Goal: Task Accomplishment & Management: Use online tool/utility

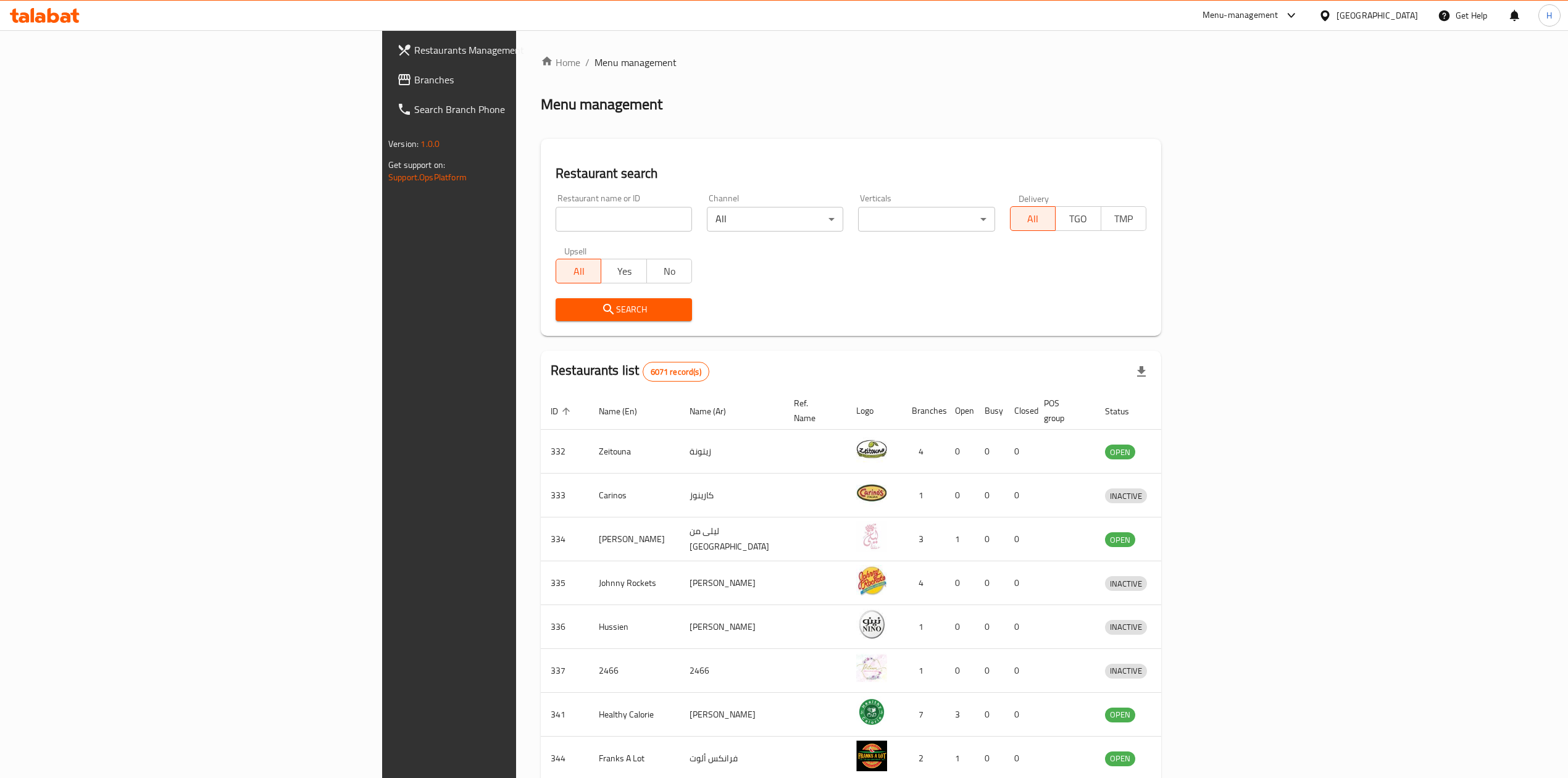
click at [556, 218] on input "search" at bounding box center [624, 219] width 136 height 25
type input "Saffrom spe"
click button "Search" at bounding box center [624, 309] width 136 height 23
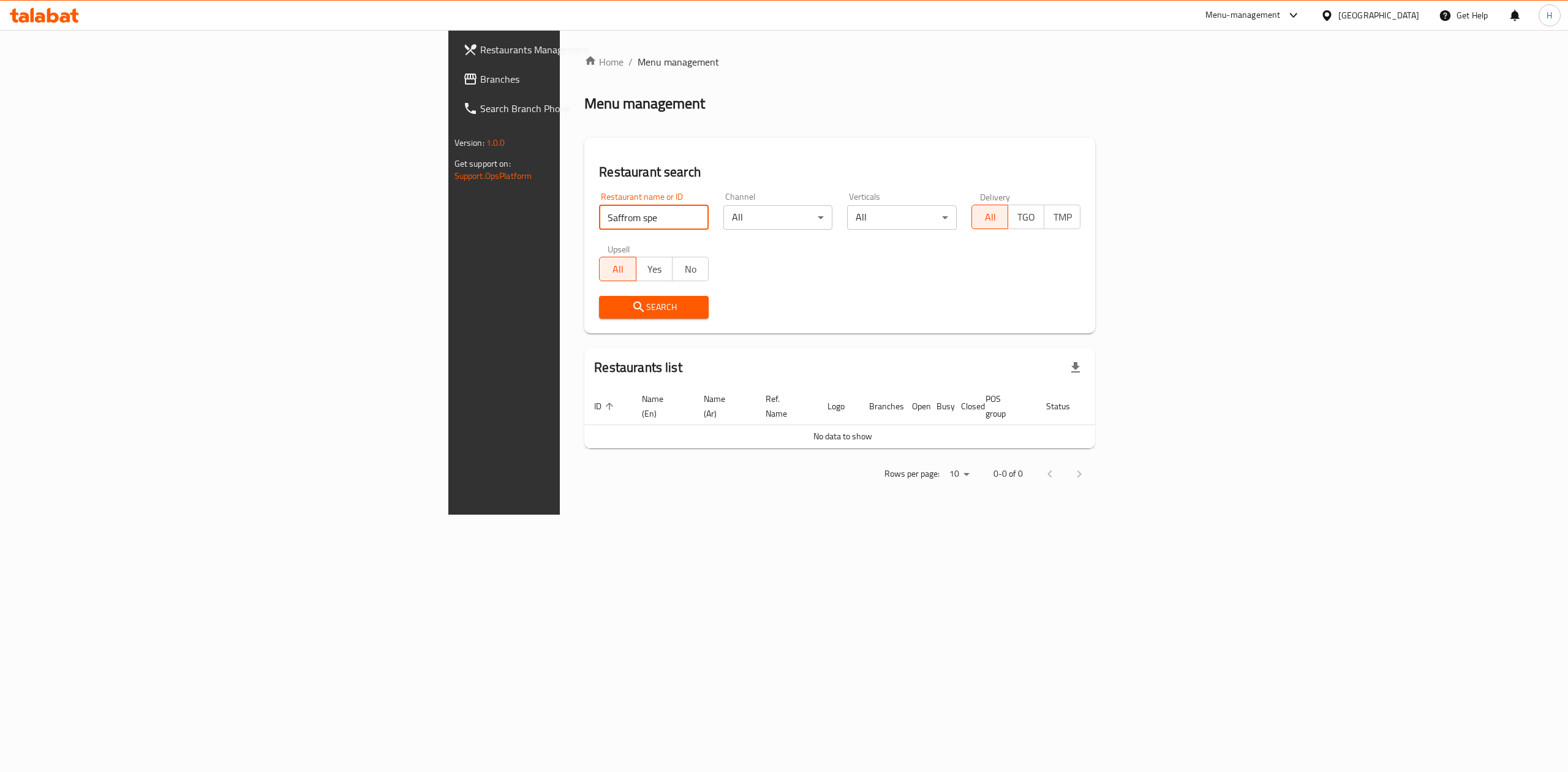
drag, startPoint x: 429, startPoint y: 216, endPoint x: 0, endPoint y: 201, distance: 429.3
click at [449, 201] on div "Restaurants Management Branches Search Branch Phone Version: 1.0.0 Get support …" at bounding box center [784, 272] width 672 height 484
type input "عماني"
click button "Search" at bounding box center [653, 307] width 109 height 22
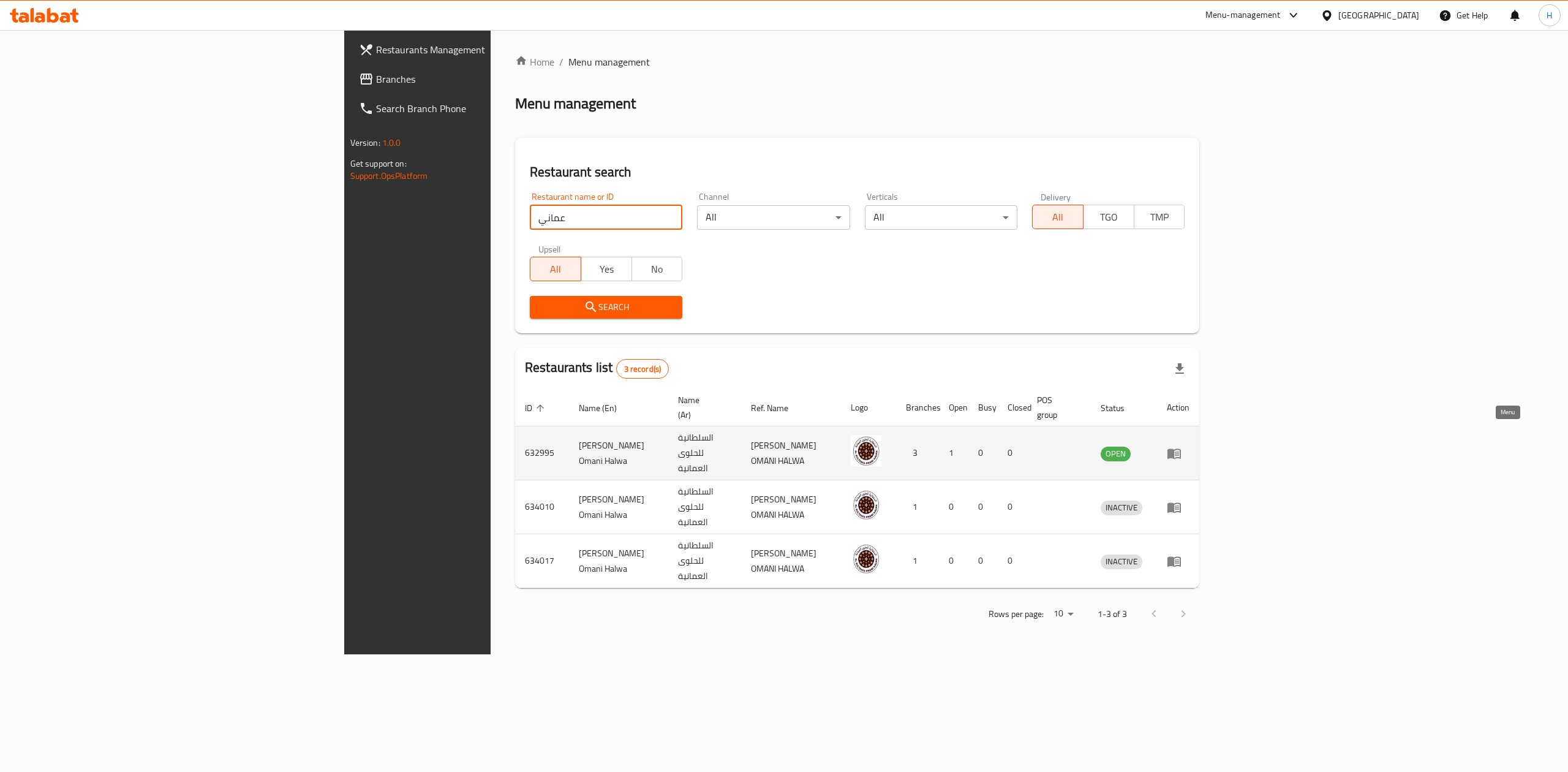
click at [1182, 446] on icon "enhanced table" at bounding box center [1174, 454] width 15 height 15
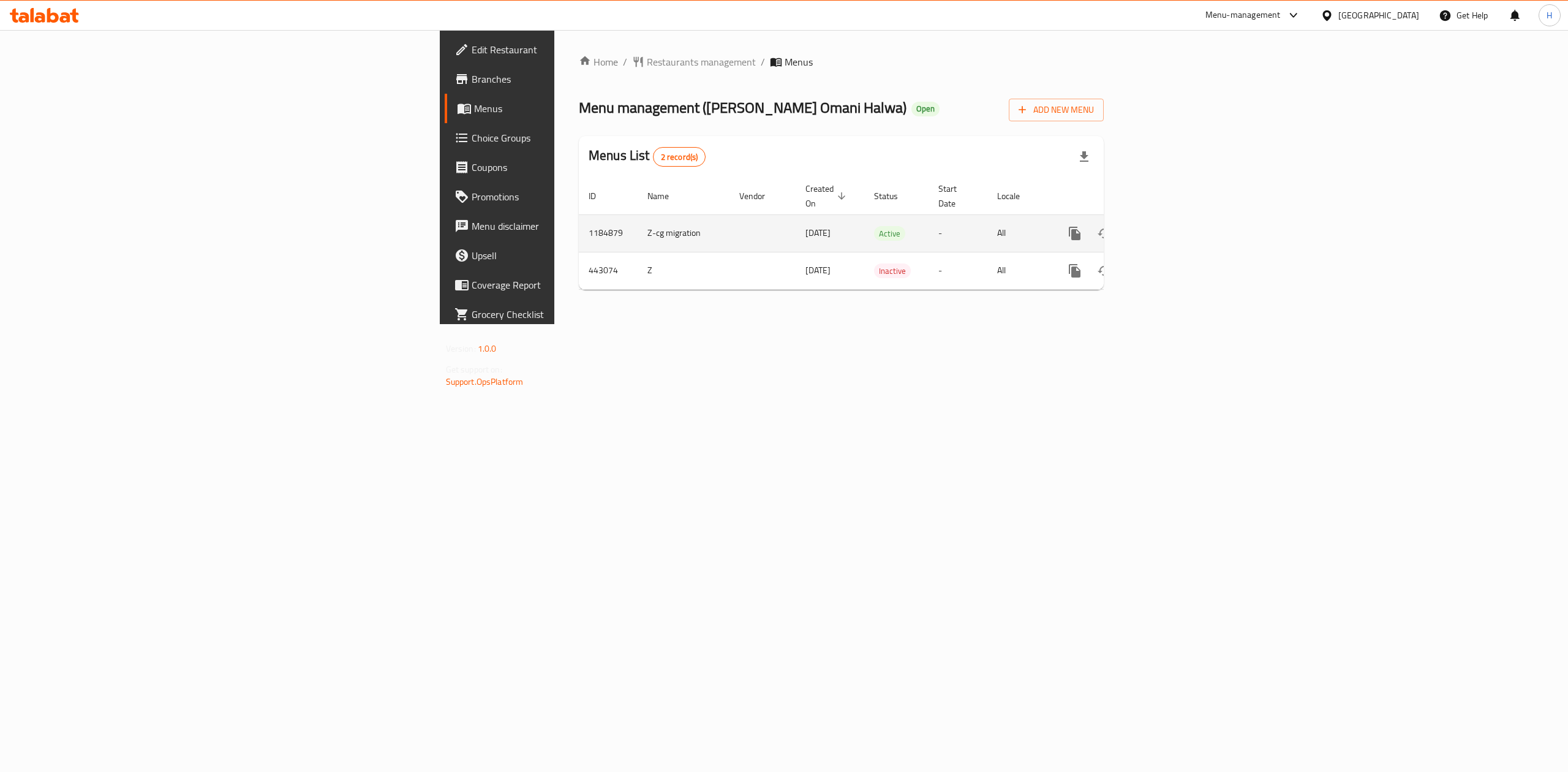
click at [1170, 226] on icon "enhanced table" at bounding box center [1163, 234] width 15 height 15
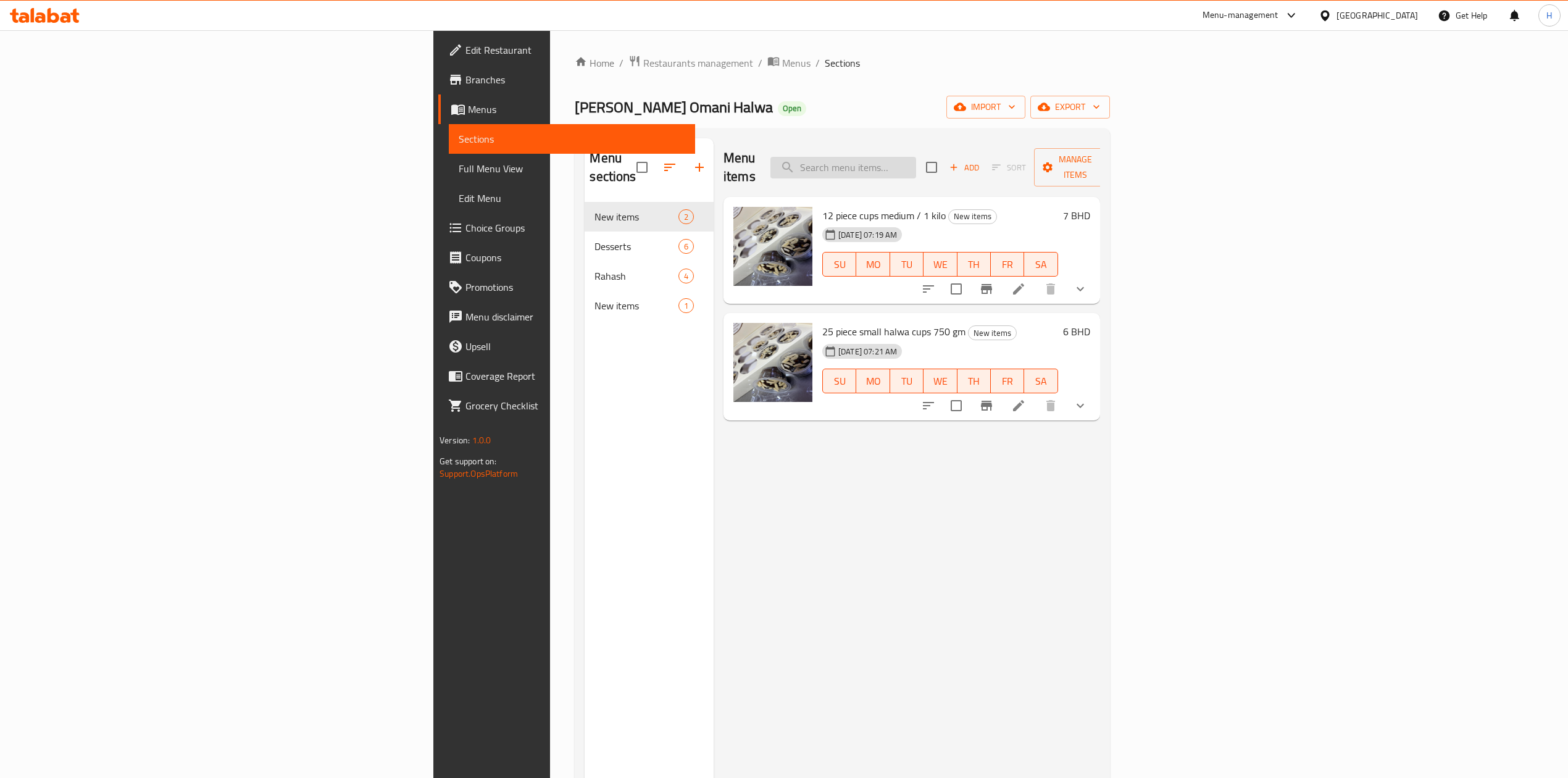
click at [916, 157] on input "search" at bounding box center [843, 168] width 145 height 22
type input "ٍ"
type input "Saffron"
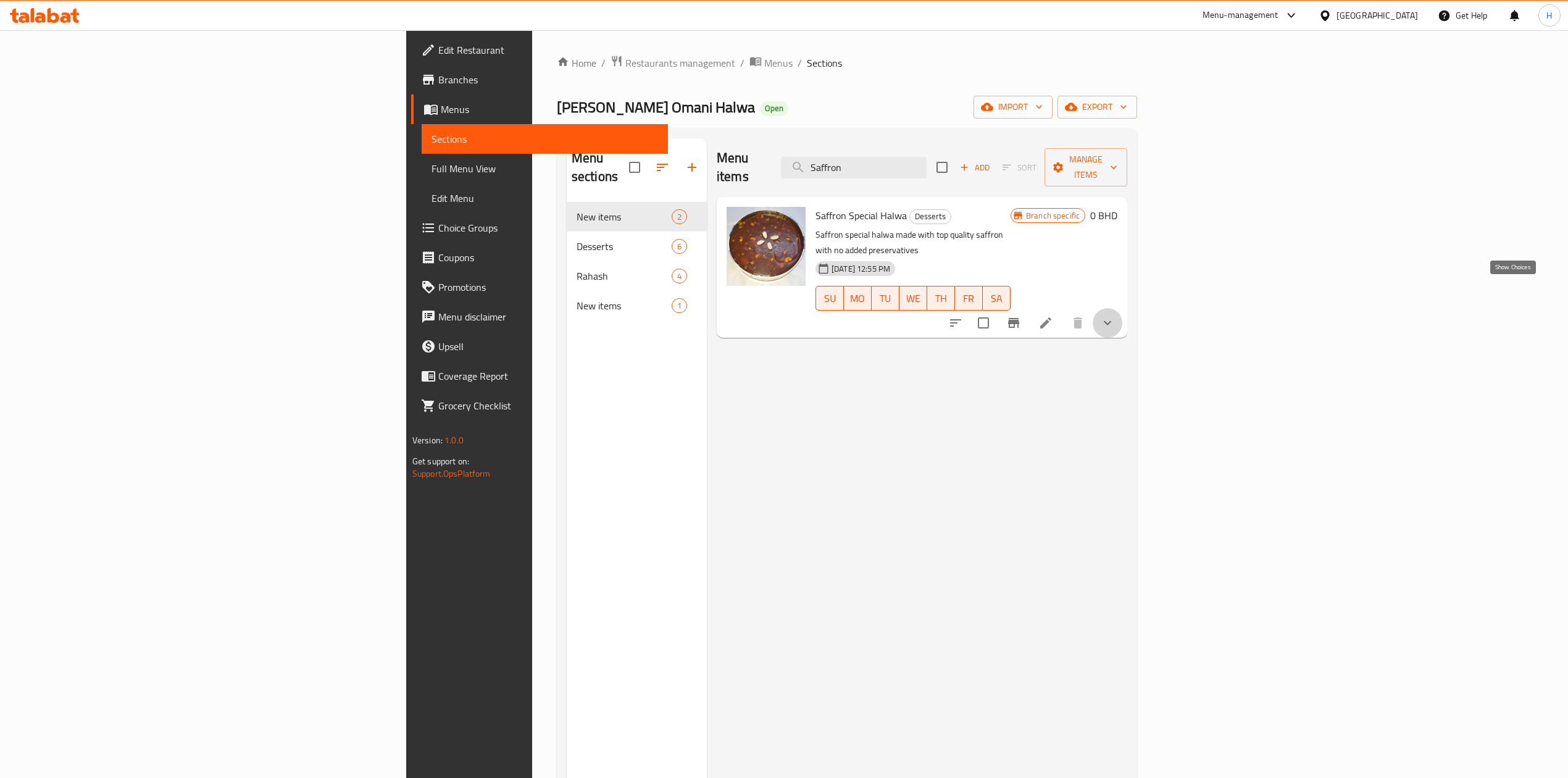
click at [1115, 315] on icon "show more" at bounding box center [1107, 323] width 15 height 15
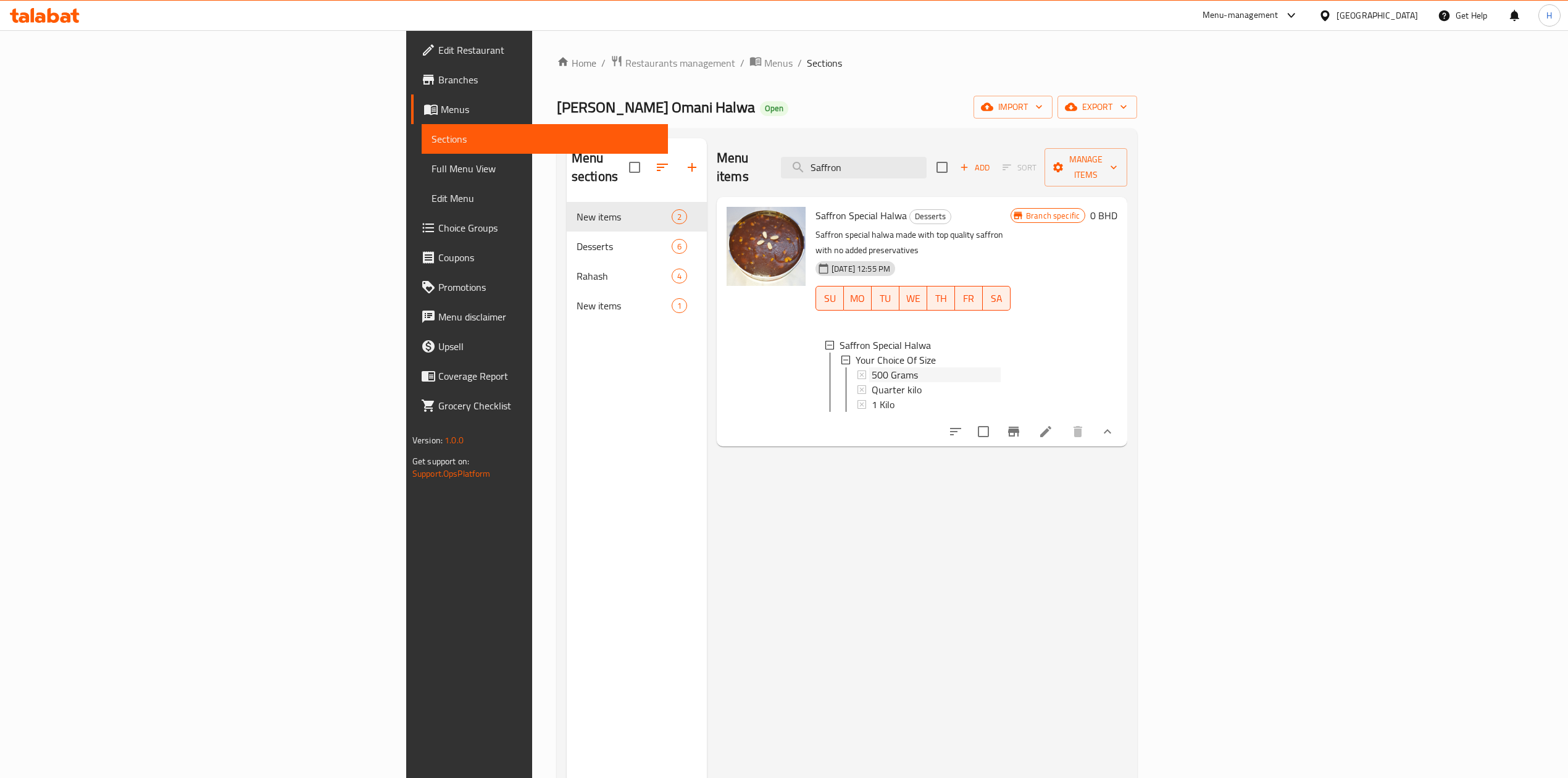
click at [872, 367] on span "500 Grams" at bounding box center [894, 374] width 46 height 15
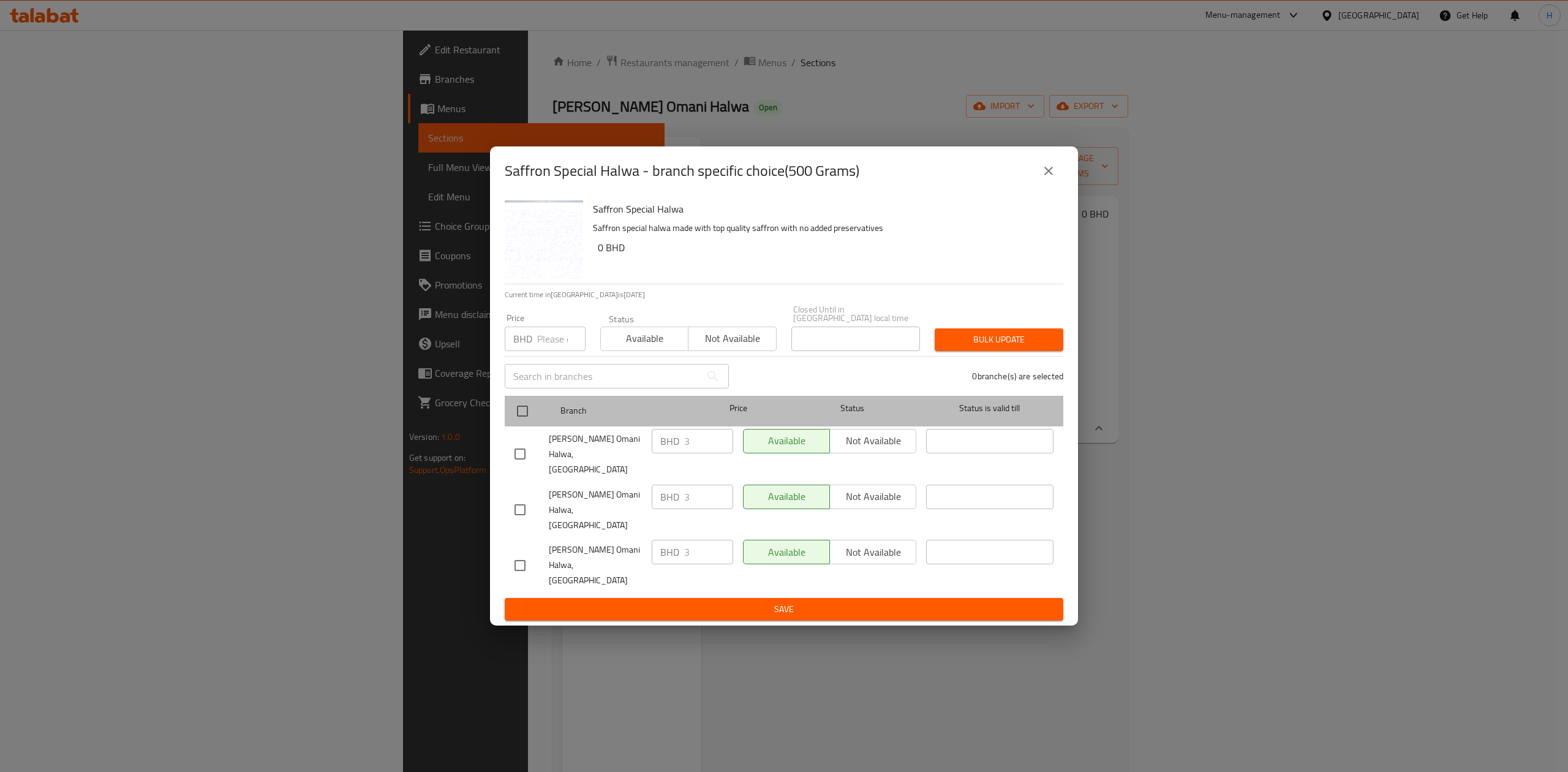
click at [536, 425] on div at bounding box center [532, 410] width 46 height 36
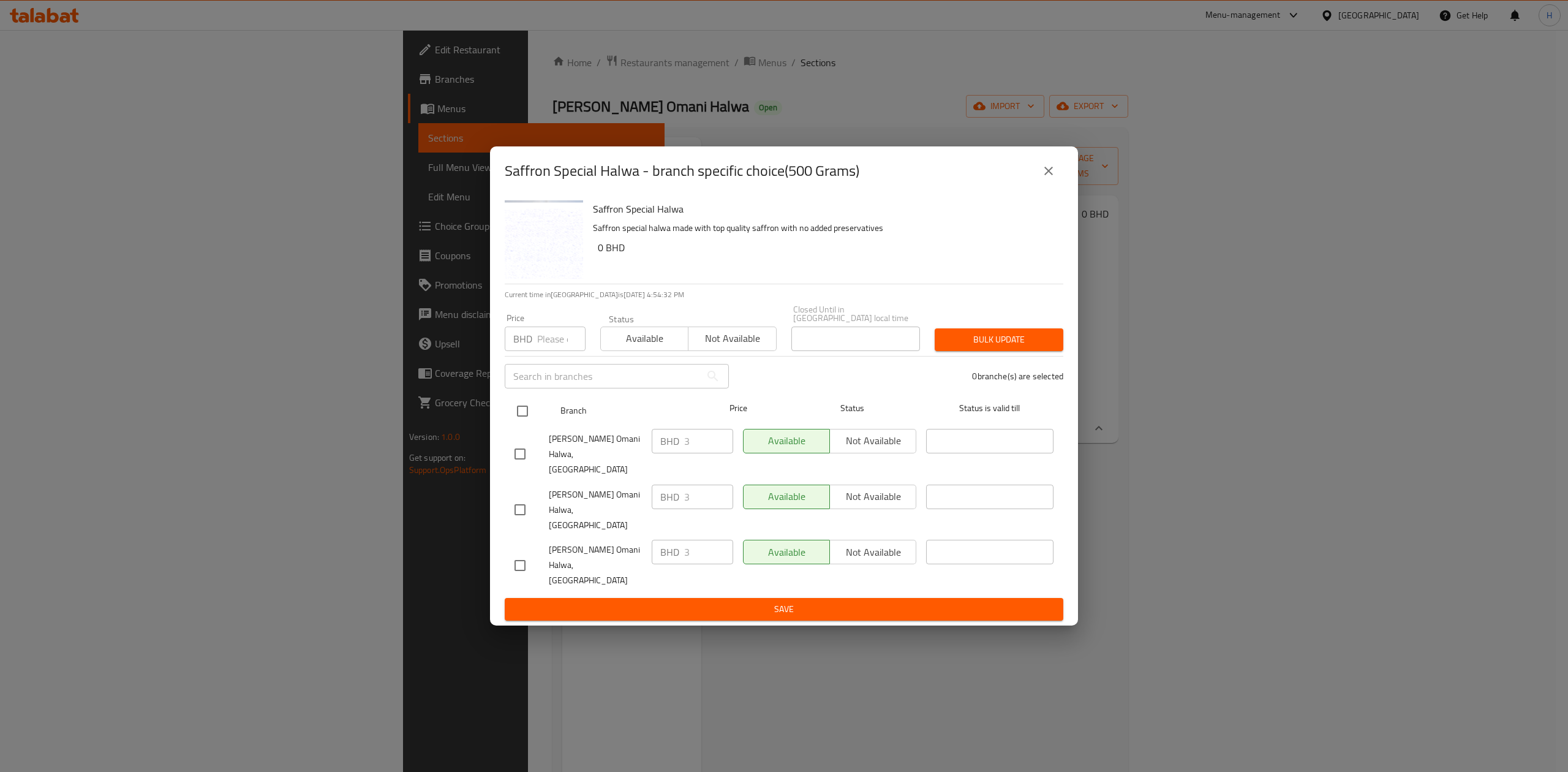
click at [517, 424] on input "checkbox" at bounding box center [522, 410] width 26 height 26
checkbox input "true"
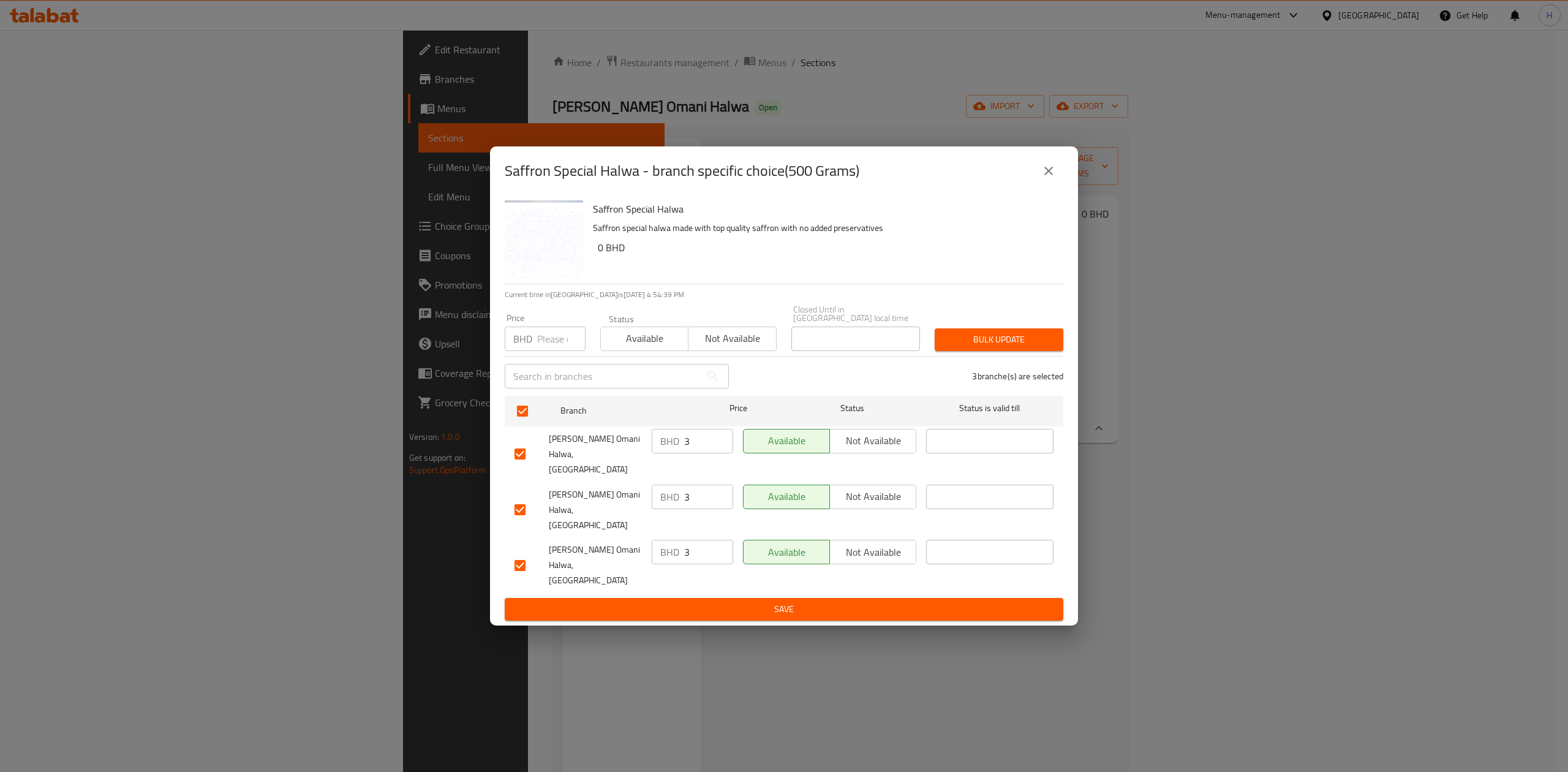
click at [1051, 178] on icon "close" at bounding box center [1049, 171] width 15 height 15
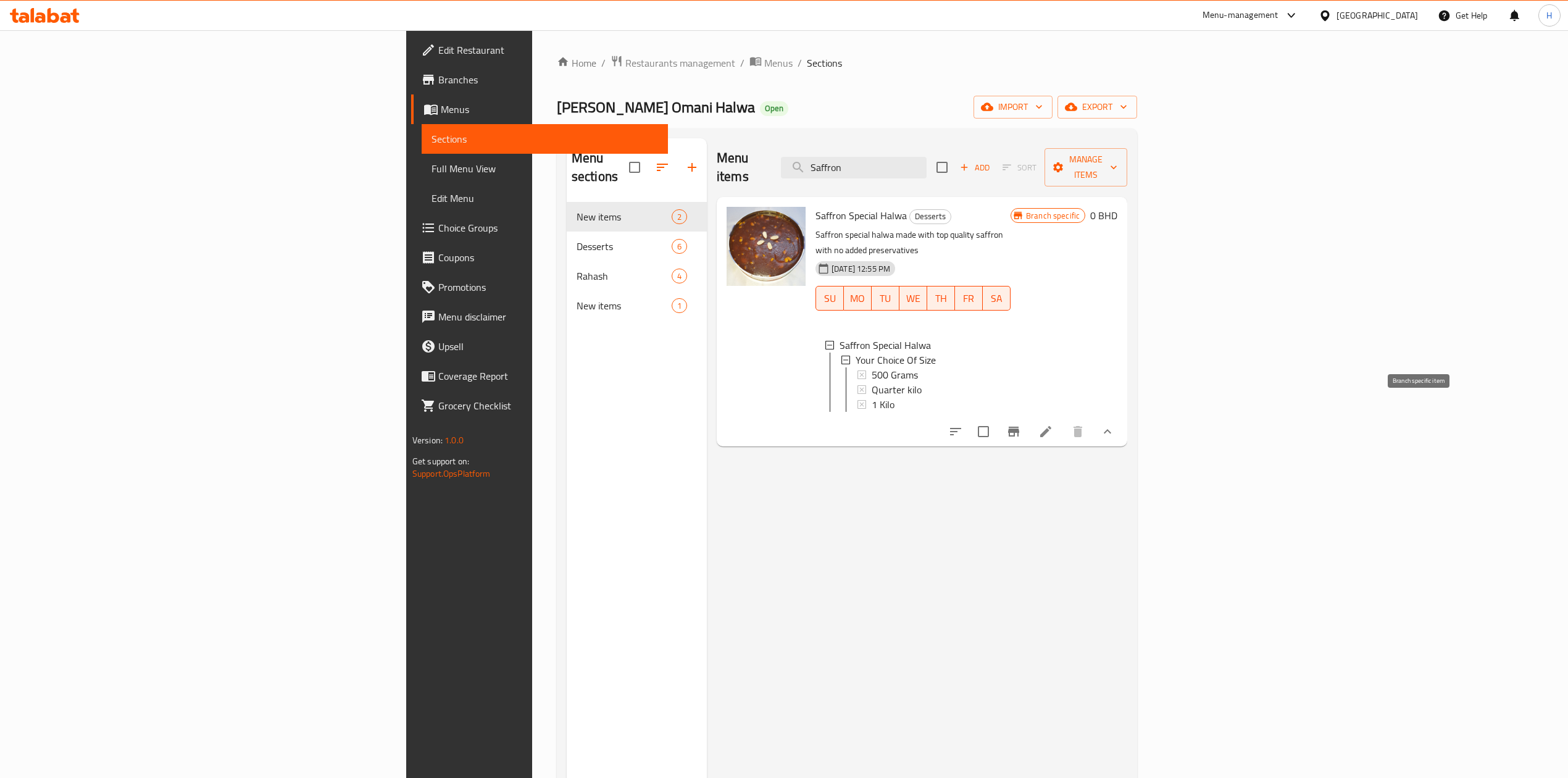
click at [1021, 424] on icon "Branch-specific-item" at bounding box center [1014, 431] width 15 height 15
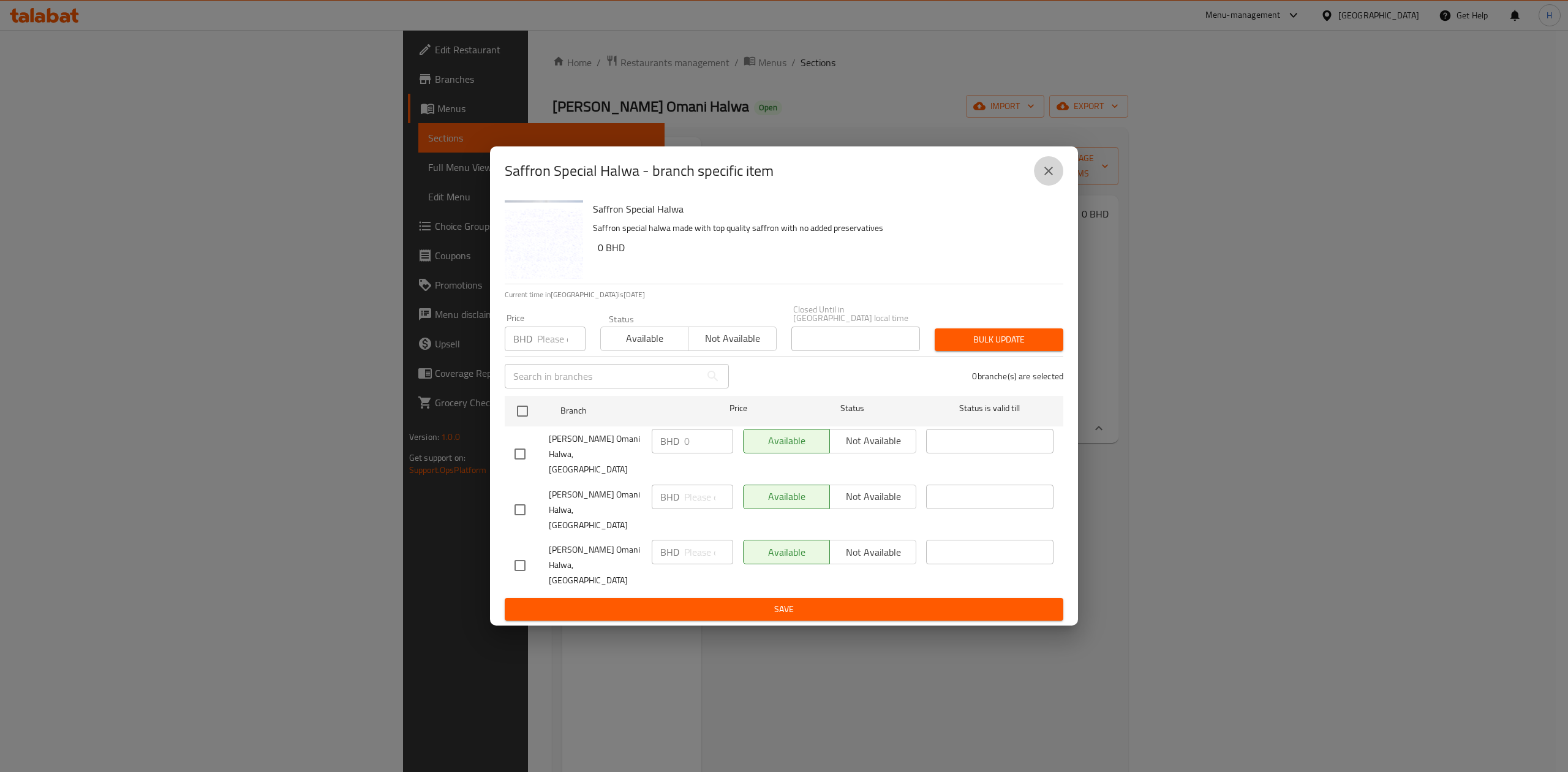
click at [1049, 178] on icon "close" at bounding box center [1049, 171] width 15 height 15
